Goal: Transaction & Acquisition: Purchase product/service

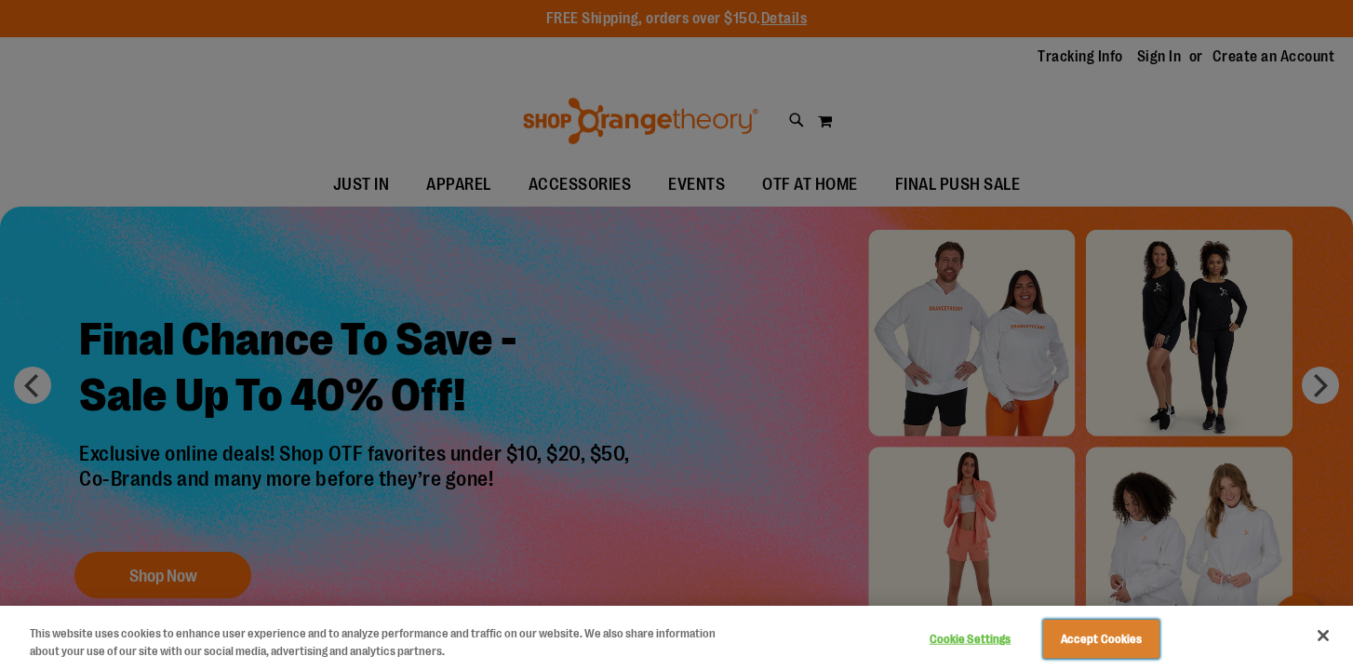
click at [1091, 640] on button "Accept Cookies" at bounding box center [1101, 639] width 116 height 39
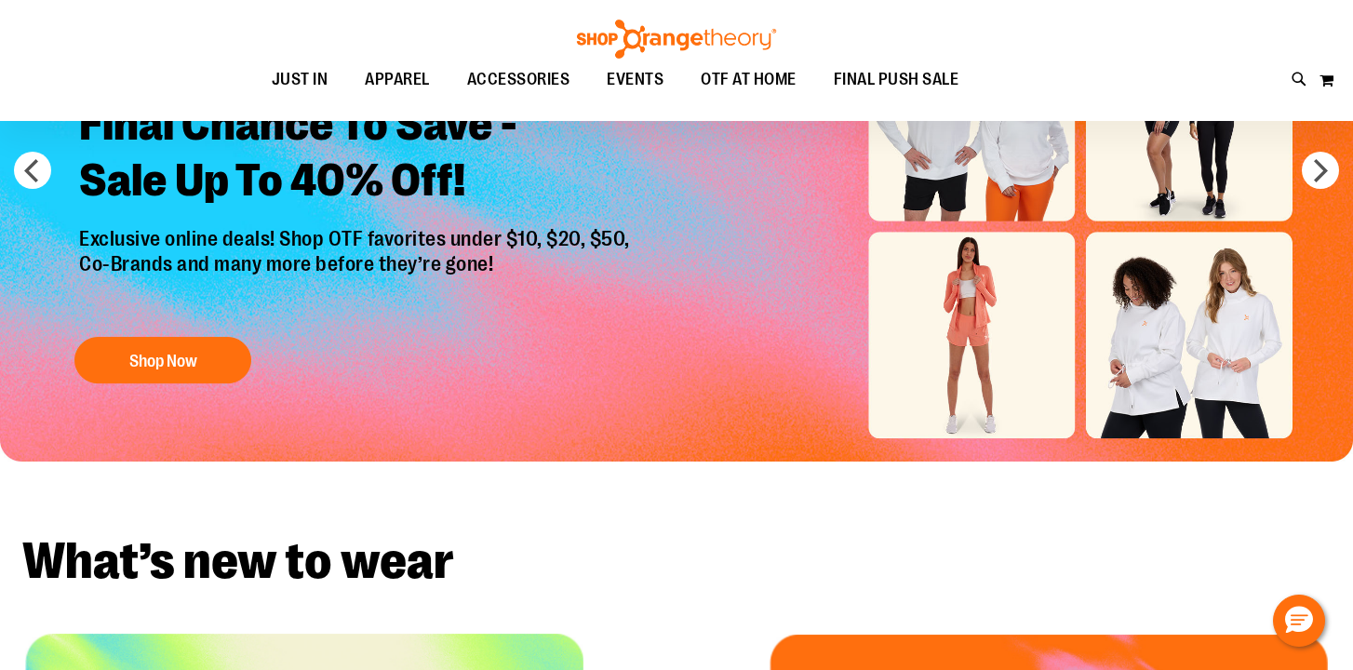
scroll to position [185, 0]
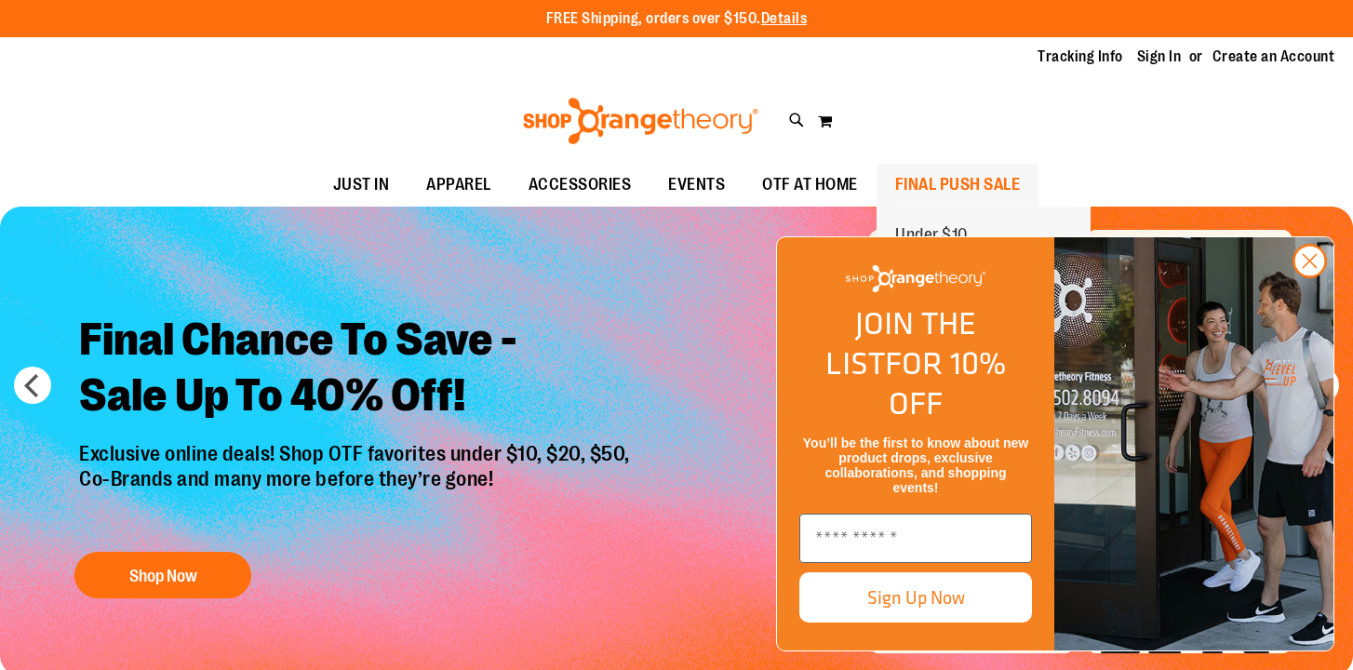
click at [951, 180] on span "FINAL PUSH SALE" at bounding box center [958, 185] width 126 height 42
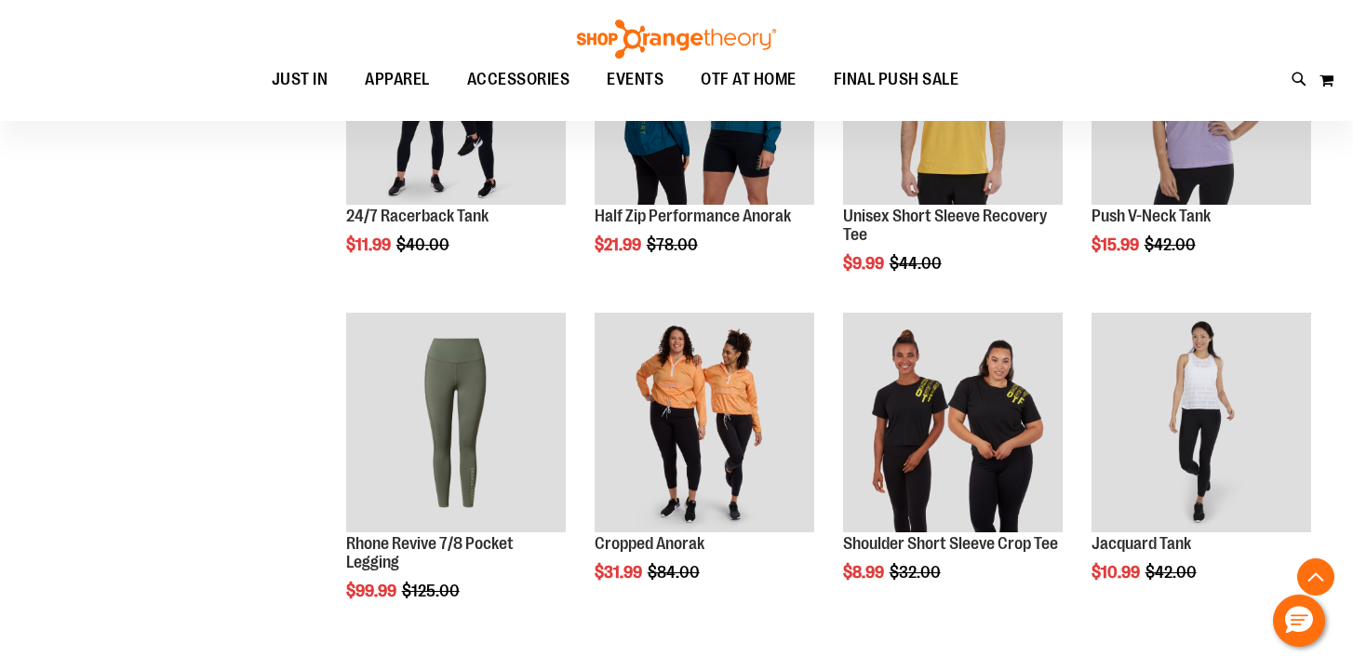
scroll to position [1060, 0]
